Goal: Task Accomplishment & Management: Manage account settings

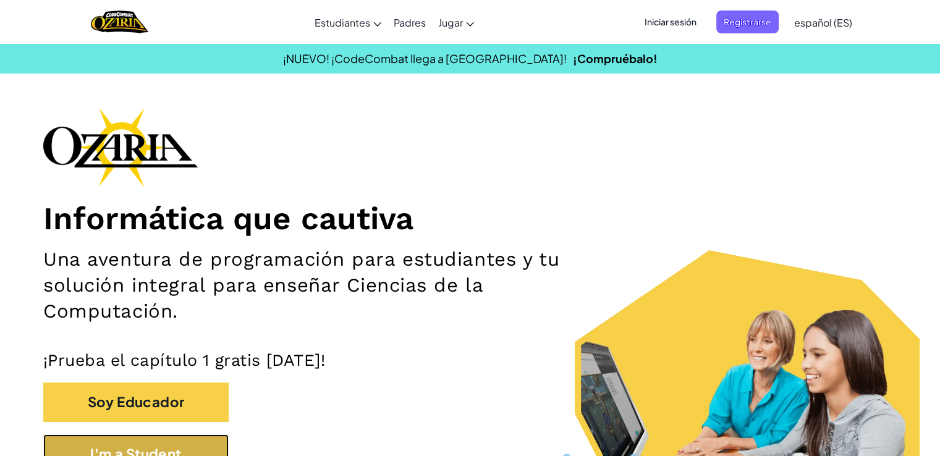
click at [173, 451] on button "I'm a Student" at bounding box center [135, 454] width 185 height 39
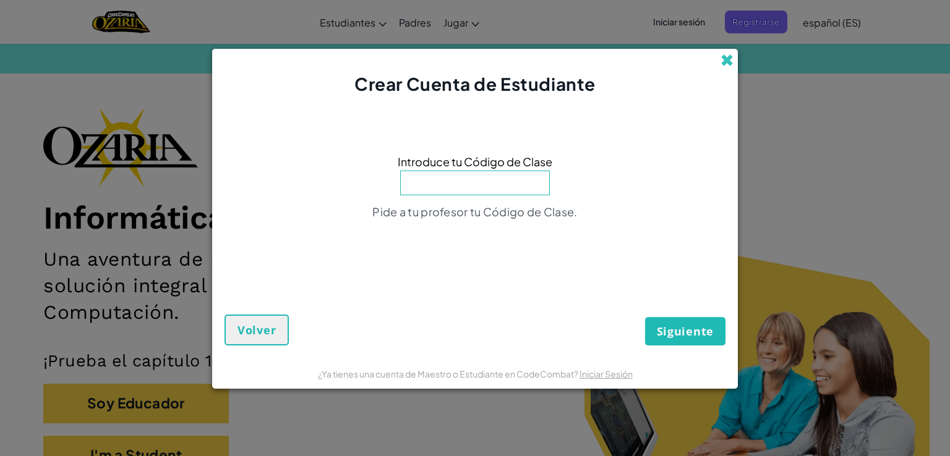
click at [725, 55] on span at bounding box center [726, 60] width 13 height 13
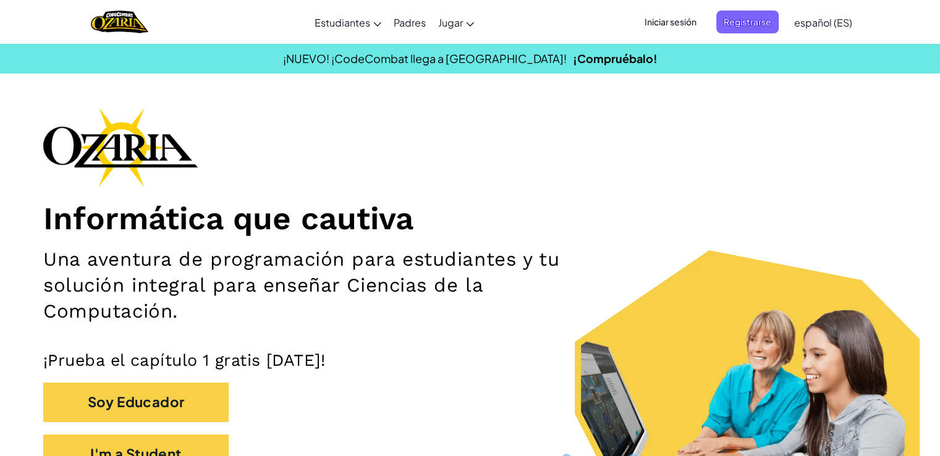
click at [688, 25] on span "Iniciar sesión" at bounding box center [670, 22] width 67 height 23
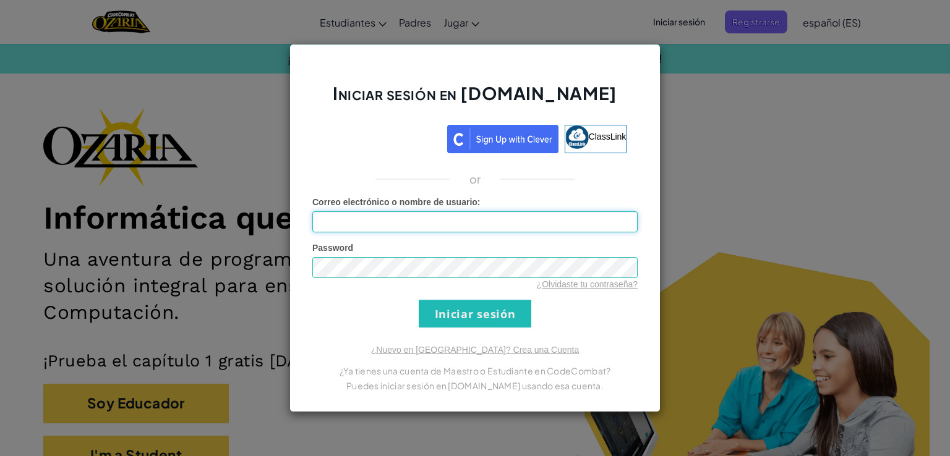
click at [537, 226] on input "Correo electrónico o nombre de usuario :" at bounding box center [474, 221] width 325 height 21
type input "[EMAIL_ADDRESS][DOMAIN_NAME]"
click at [461, 320] on input "Iniciar sesión" at bounding box center [475, 314] width 113 height 28
